Goal: Information Seeking & Learning: Learn about a topic

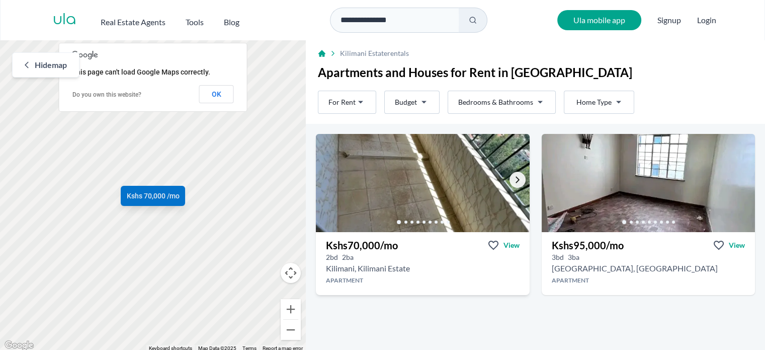
click at [510, 177] on link "Go to the next property image" at bounding box center [518, 180] width 16 height 16
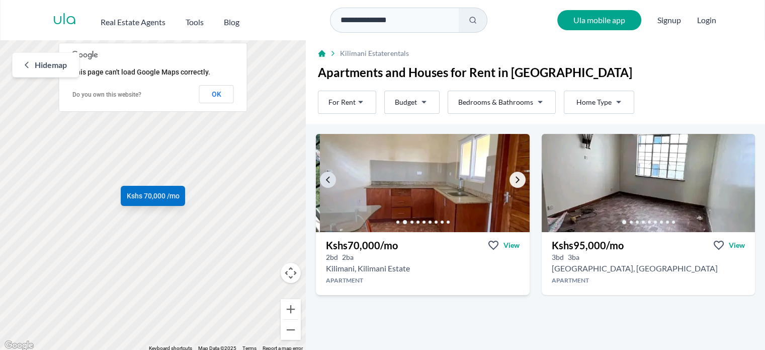
click at [510, 177] on link "Go to the next property image" at bounding box center [518, 180] width 16 height 16
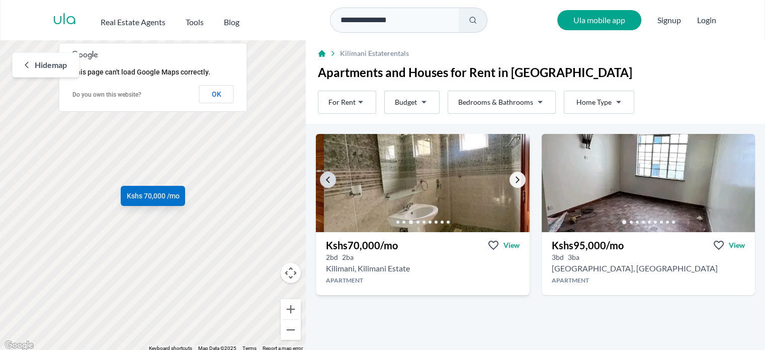
click at [510, 177] on link "Go to the next property image" at bounding box center [518, 180] width 16 height 16
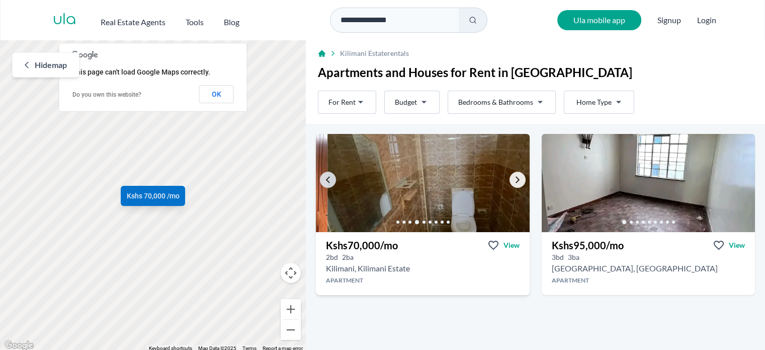
click at [510, 177] on link "Go to the next property image" at bounding box center [518, 180] width 16 height 16
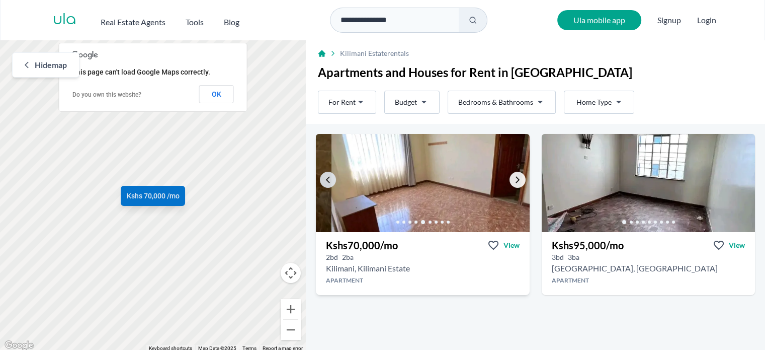
click at [510, 177] on link "Go to the next property image" at bounding box center [518, 180] width 16 height 16
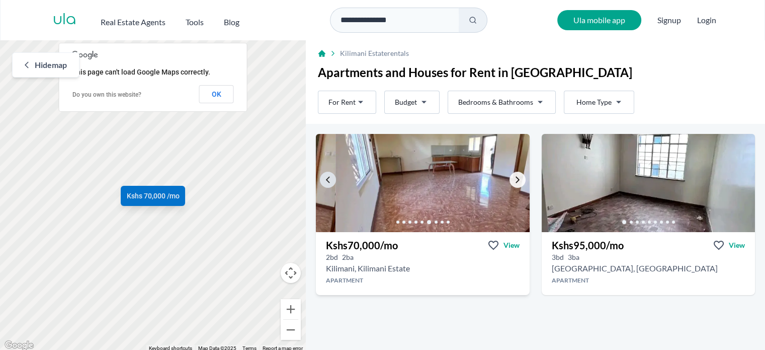
click at [510, 177] on link "Go to the next property image" at bounding box center [518, 180] width 16 height 16
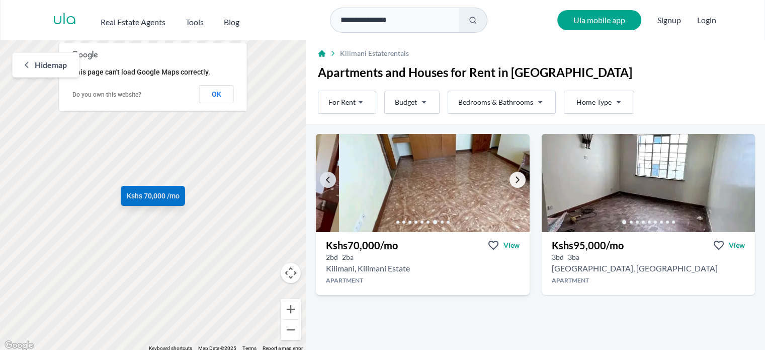
click at [510, 177] on link "Go to the next property image" at bounding box center [518, 180] width 16 height 16
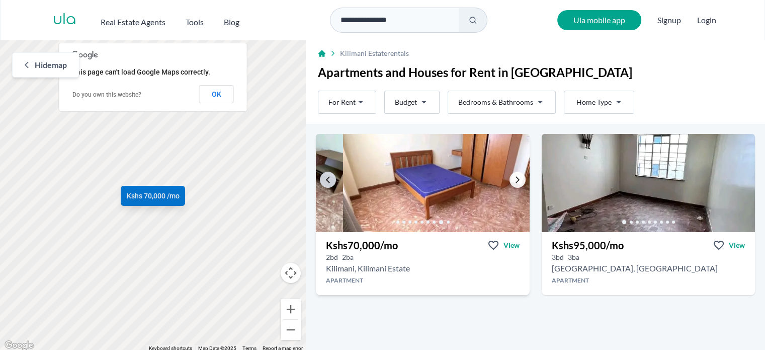
click at [510, 177] on link "Go to the next property image" at bounding box center [518, 180] width 16 height 16
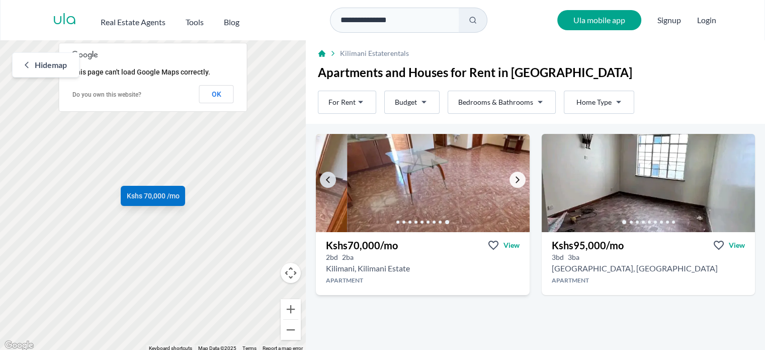
click at [510, 177] on link "Go to the next property image" at bounding box center [518, 180] width 16 height 16
